Goal: Navigation & Orientation: Find specific page/section

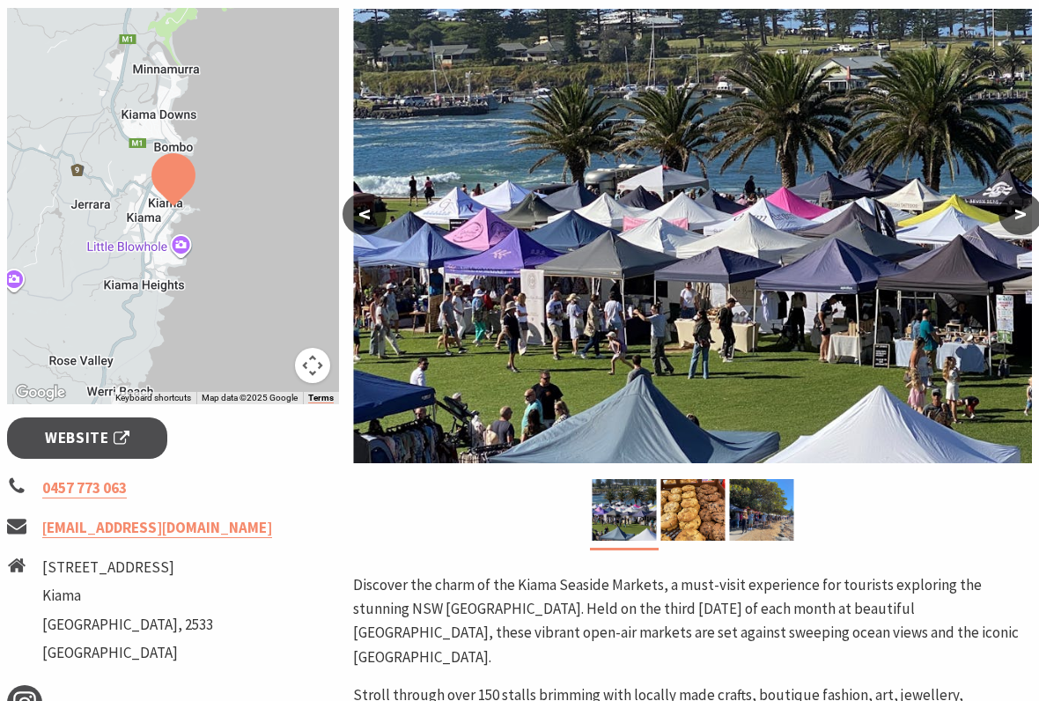
scroll to position [316, 0]
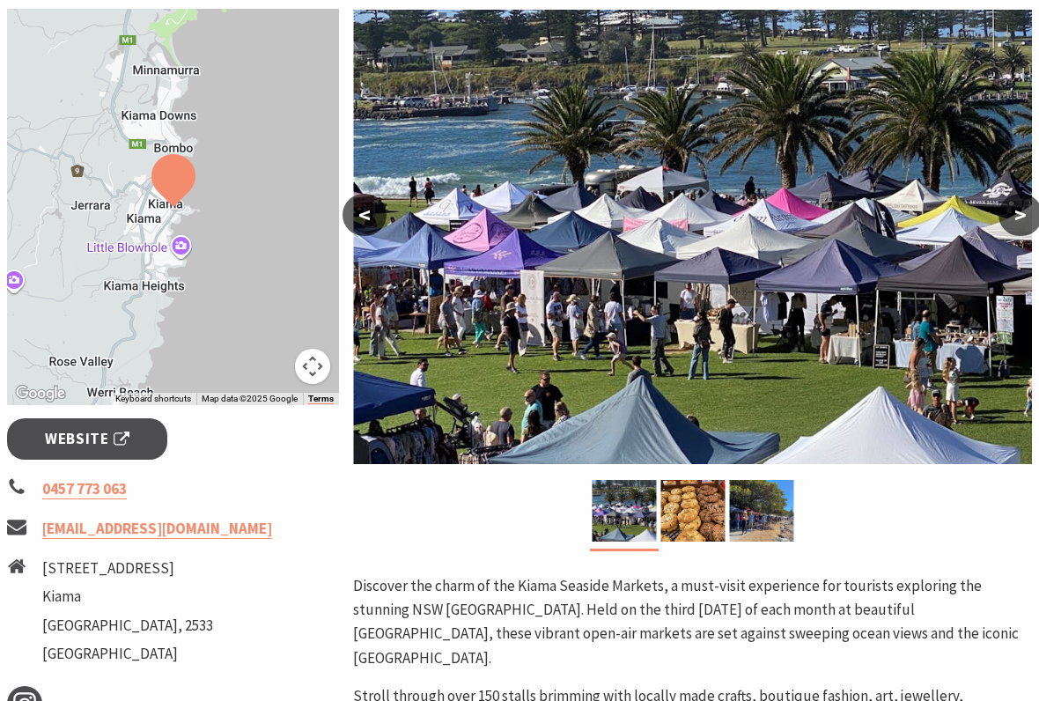
click at [690, 515] on img at bounding box center [692, 511] width 64 height 62
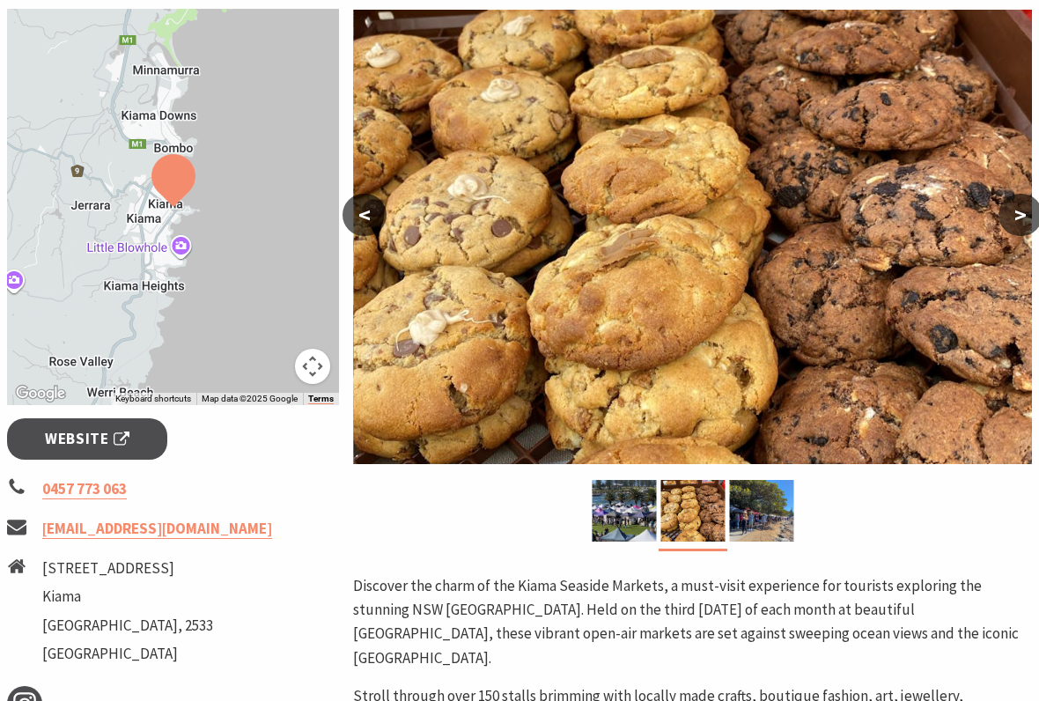
click at [746, 511] on img at bounding box center [761, 511] width 64 height 62
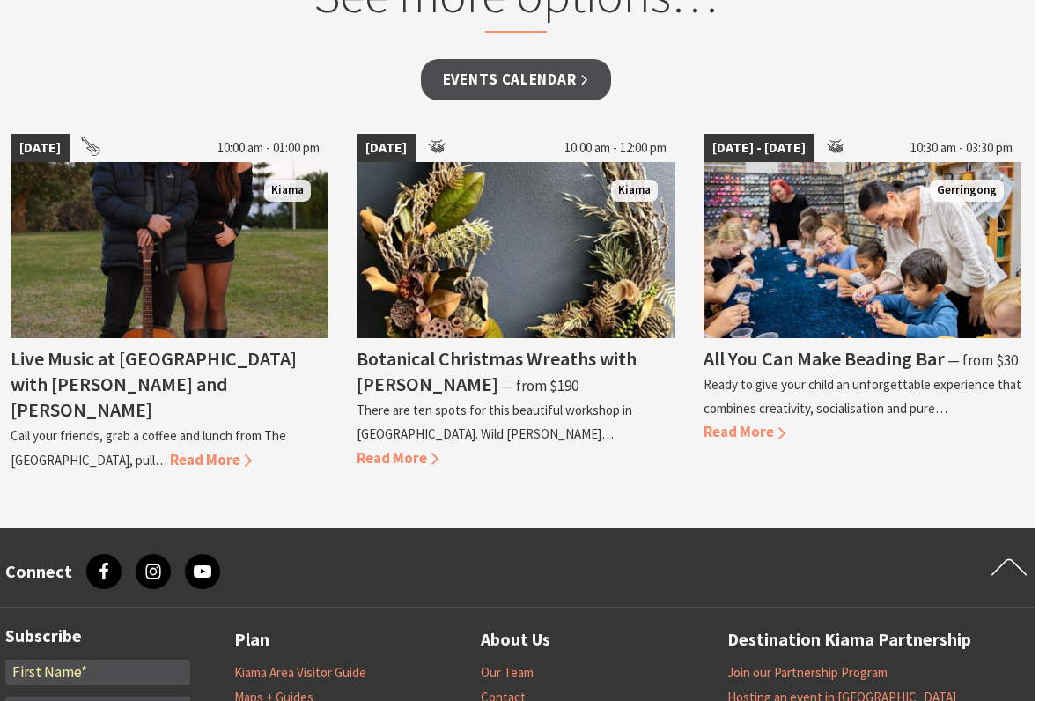
scroll to position [1554, 4]
click at [529, 59] on link "Events Calendar" at bounding box center [516, 79] width 191 height 41
click at [577, 100] on link "Events Calendar" at bounding box center [516, 79] width 191 height 41
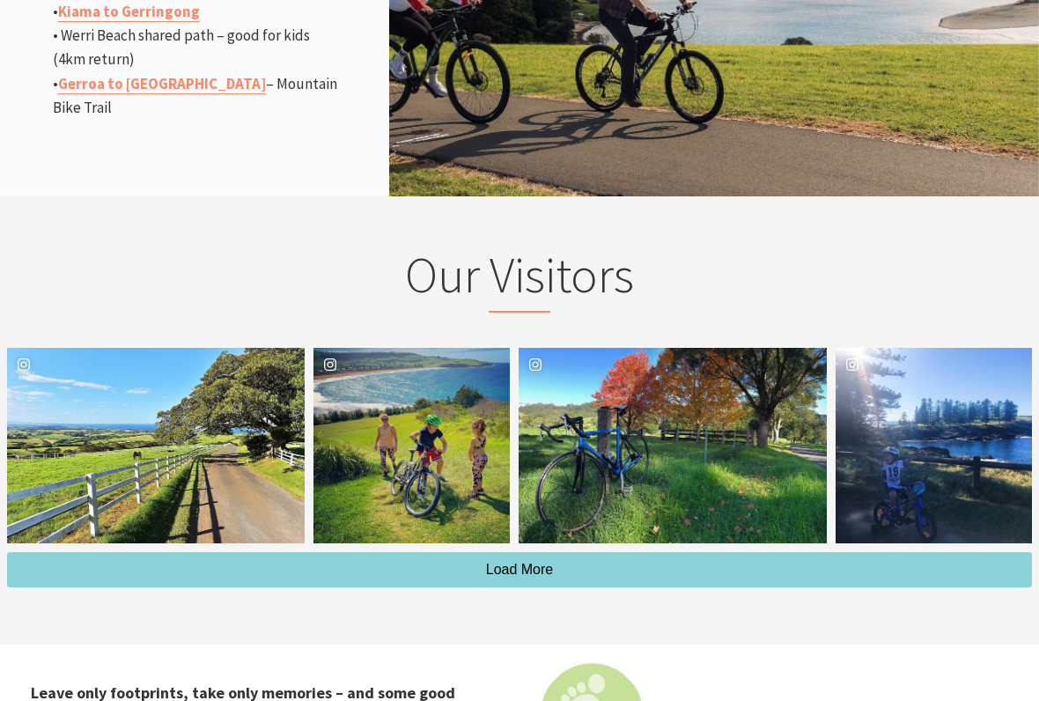
scroll to position [2324, 0]
click at [699, 552] on button "Load More" at bounding box center [519, 569] width 1025 height 35
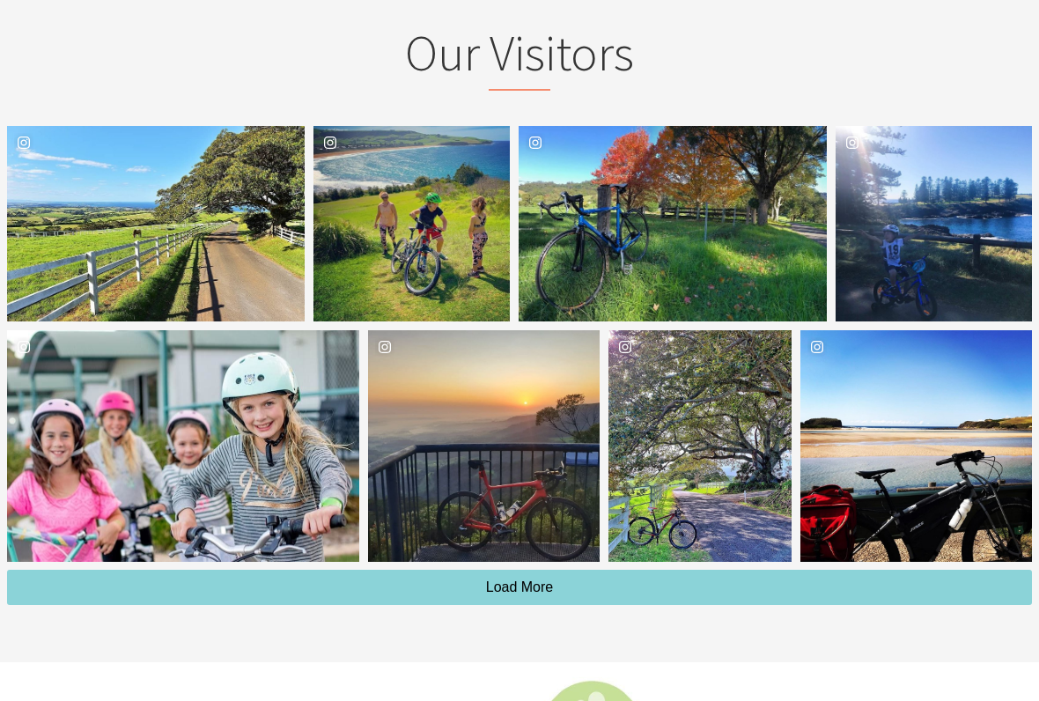
scroll to position [2546, 0]
click at [533, 579] on span "Load More" at bounding box center [520, 586] width 68 height 15
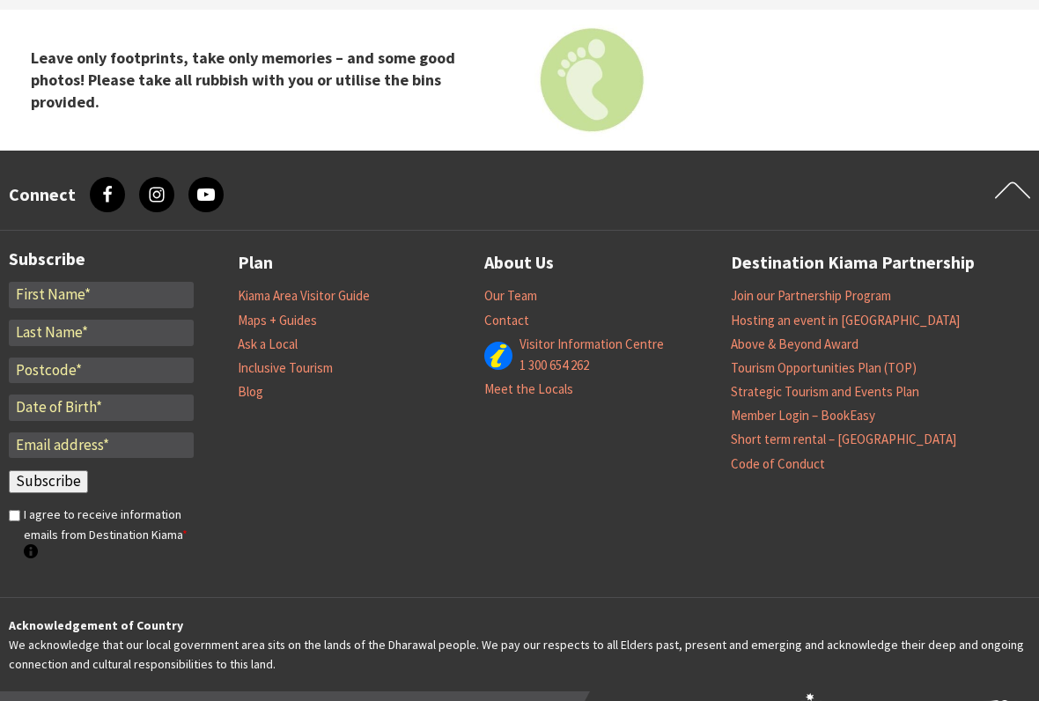
scroll to position [3341, 0]
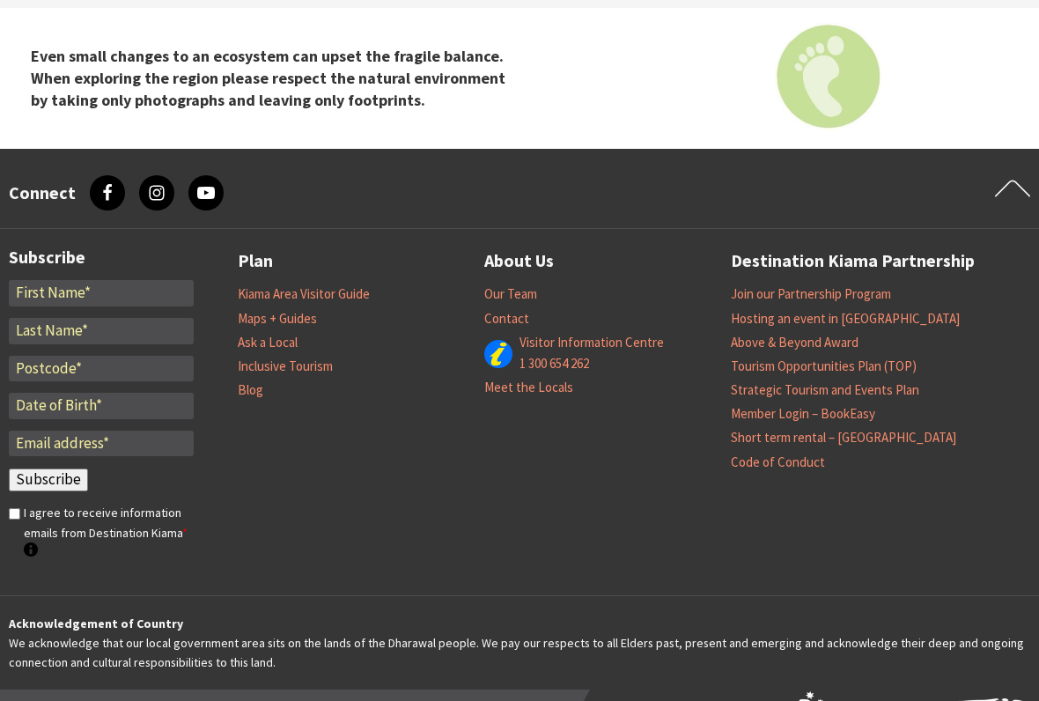
click at [272, 310] on link "Maps + Guides" at bounding box center [277, 319] width 79 height 18
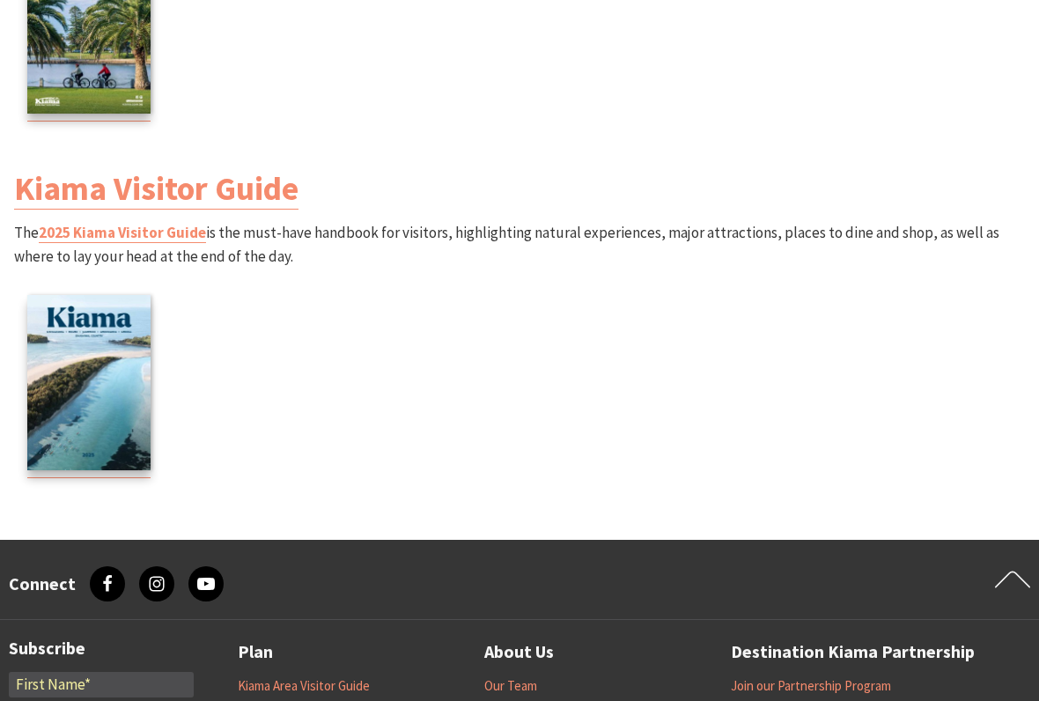
scroll to position [2396, 0]
click at [77, 376] on img at bounding box center [88, 382] width 123 height 175
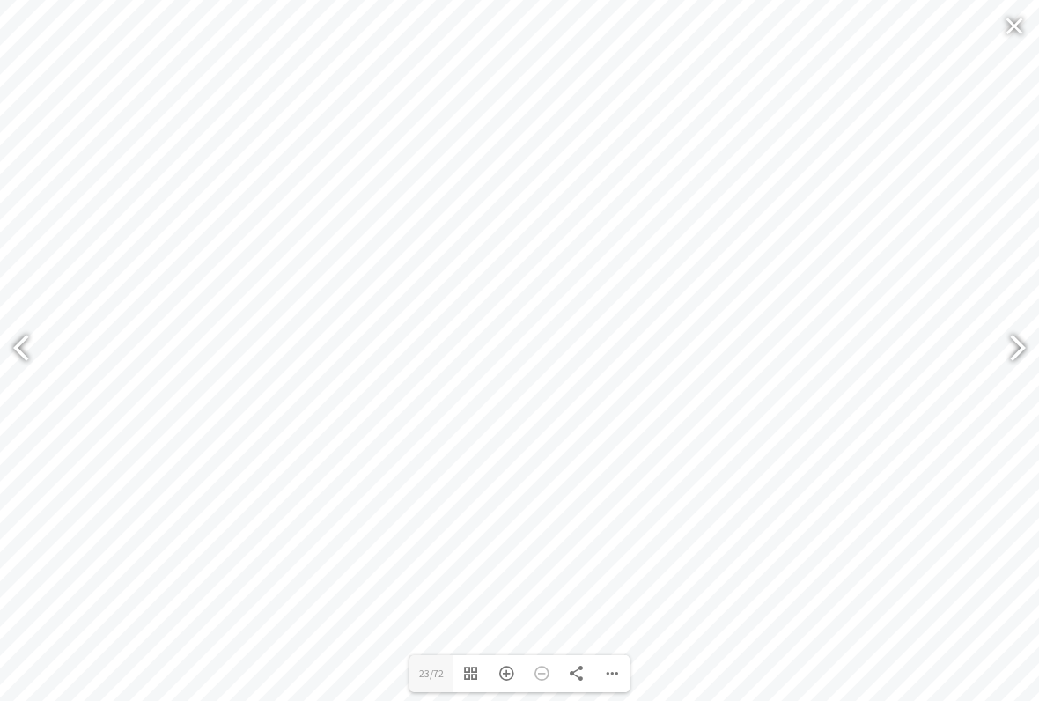
type input "25"
click at [1028, 21] on div at bounding box center [1014, 25] width 40 height 42
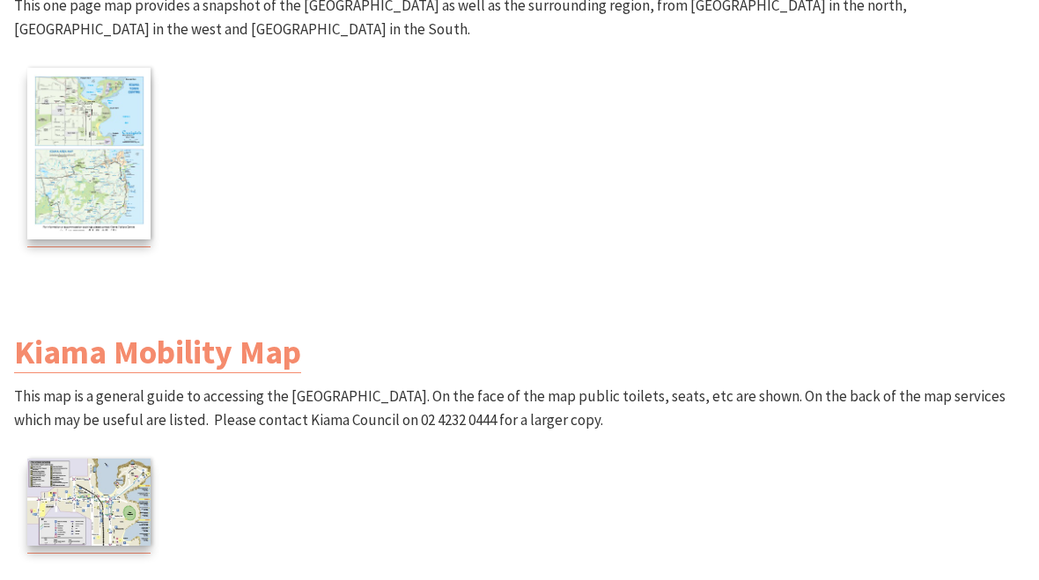
scroll to position [1198, 0]
